Goal: Task Accomplishment & Management: Manage account settings

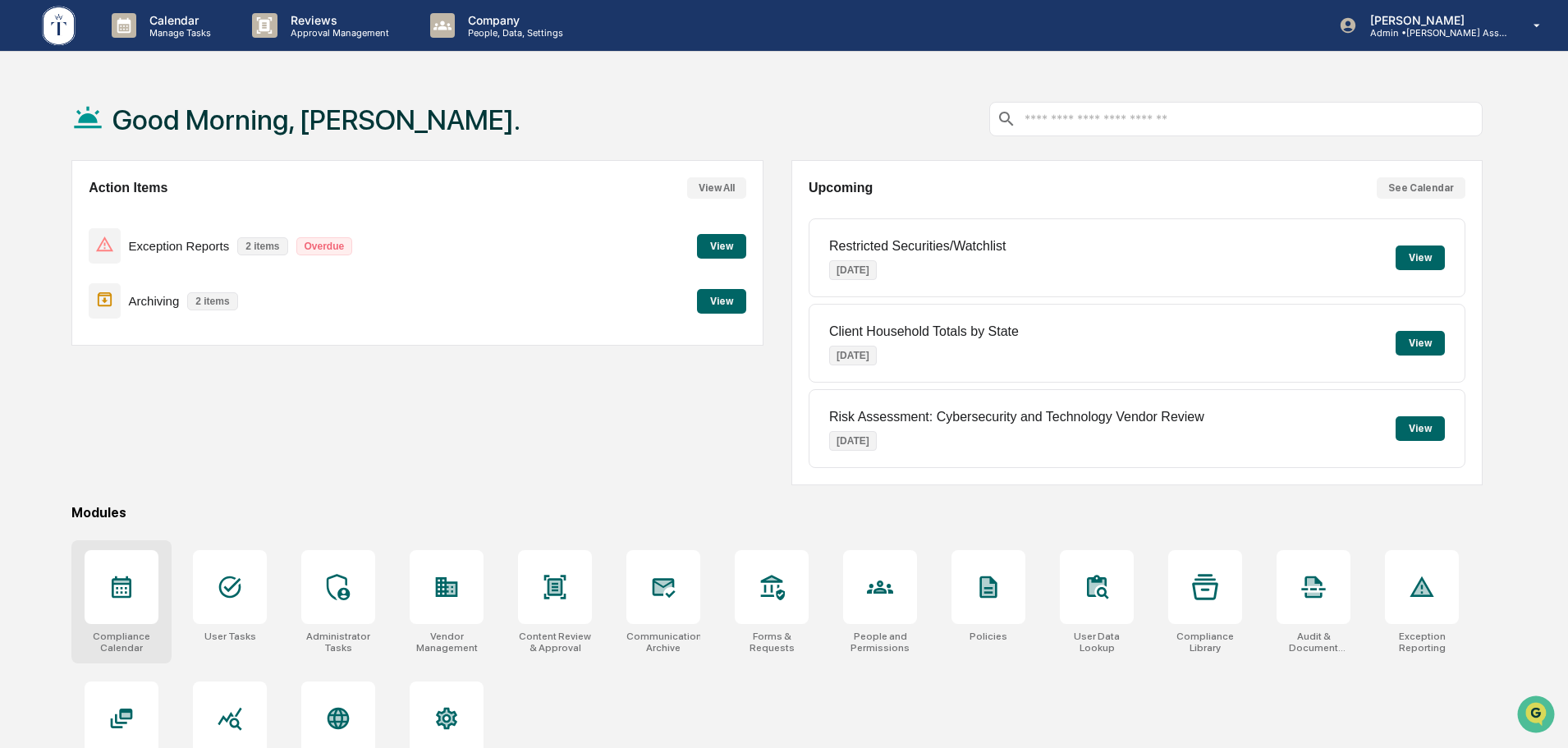
click at [129, 599] on icon at bounding box center [121, 587] width 26 height 26
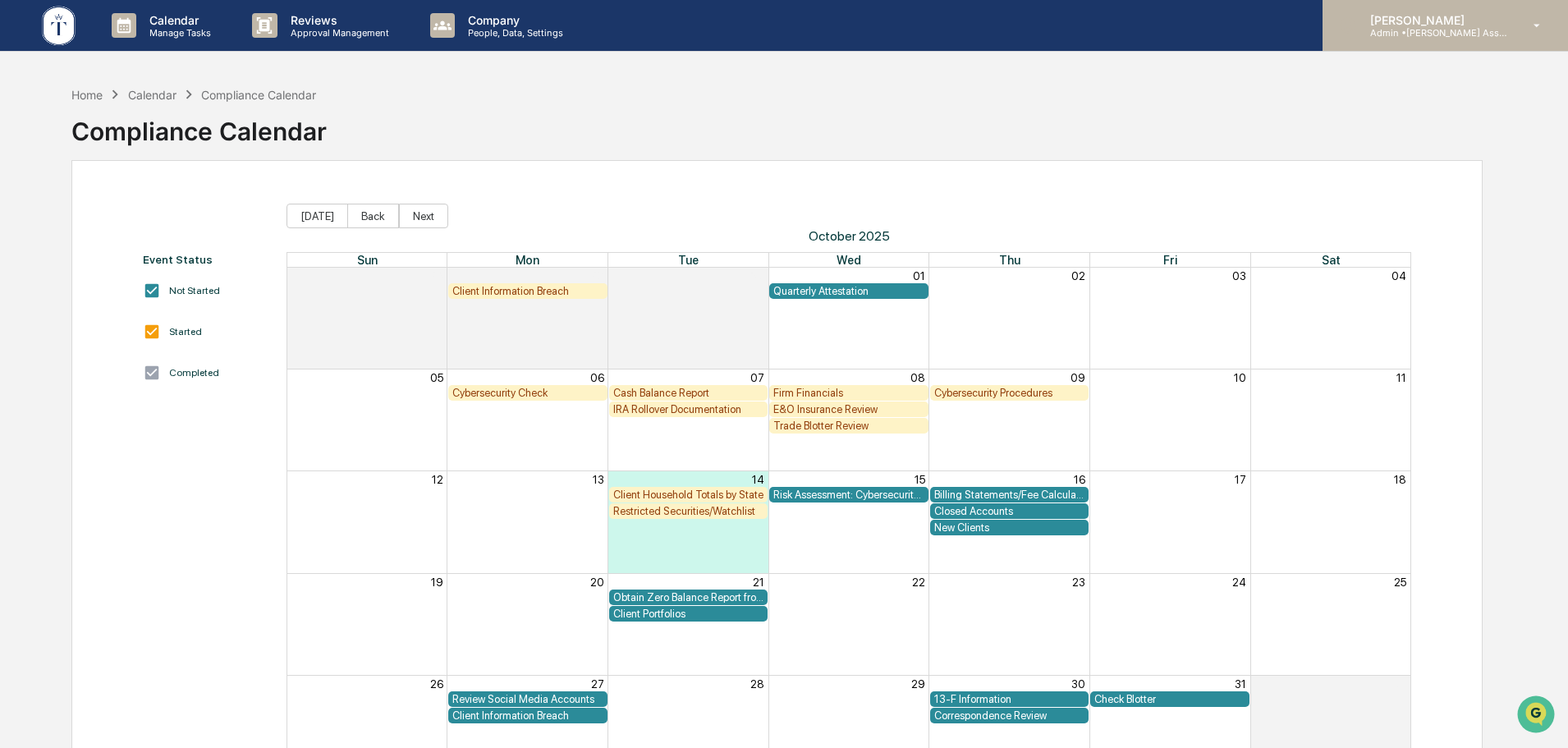
click at [1448, 29] on p "Admin • Tucker Asset Management LLC" at bounding box center [1433, 32] width 152 height 11
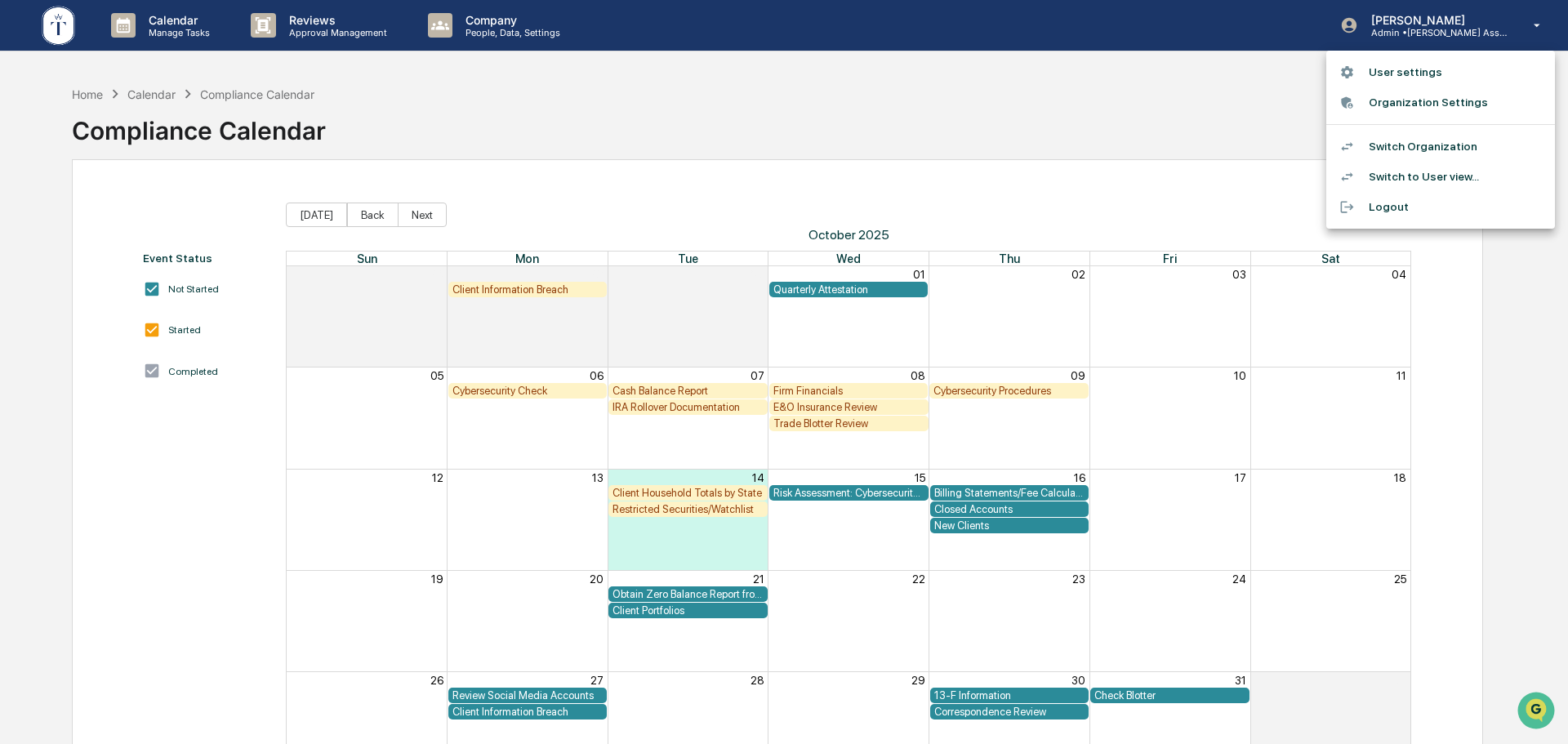
click at [1425, 152] on li "Switch Organization" at bounding box center [1441, 146] width 229 height 30
